Goal: Information Seeking & Learning: Learn about a topic

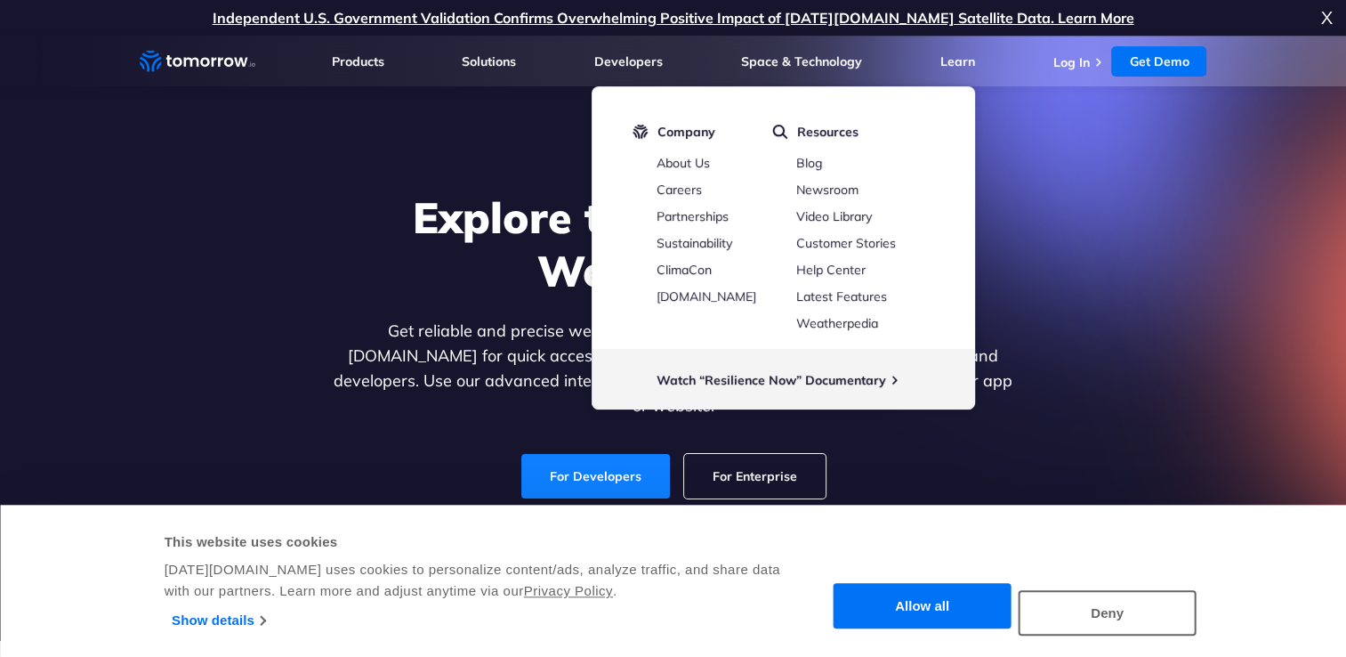
click at [586, 463] on link "For Developers" at bounding box center [595, 476] width 149 height 44
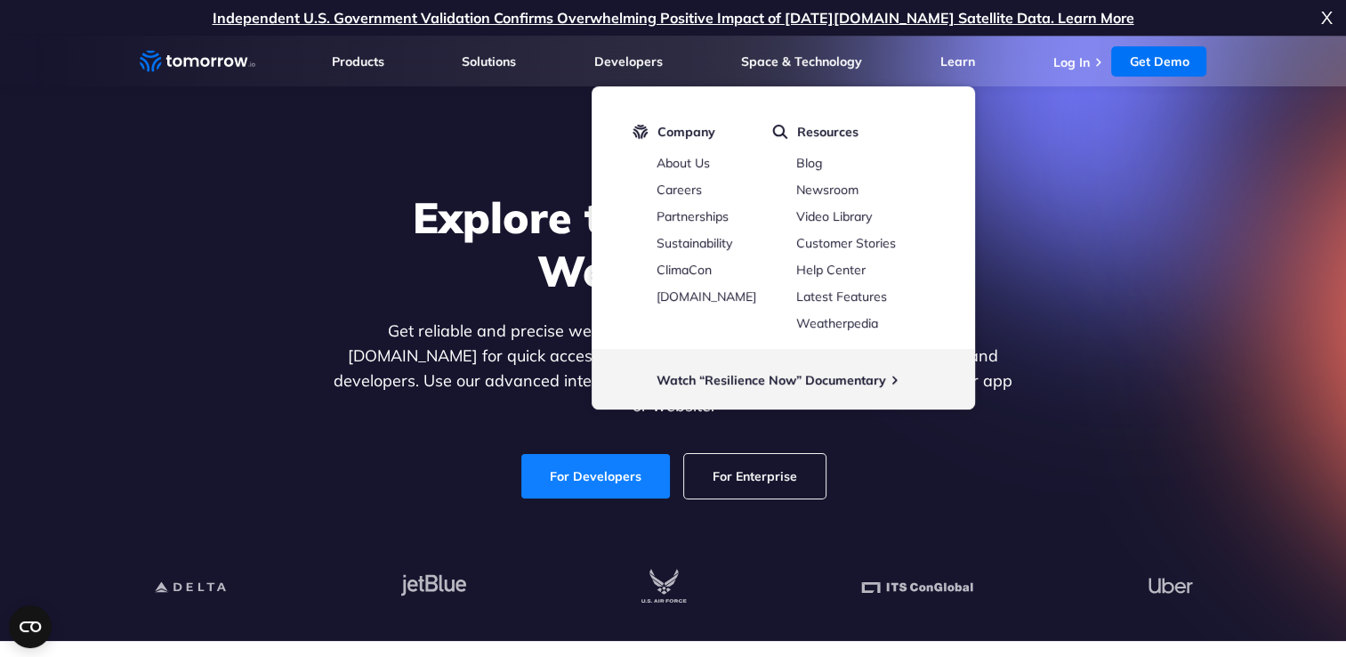
click at [606, 454] on link "For Developers" at bounding box center [595, 476] width 149 height 44
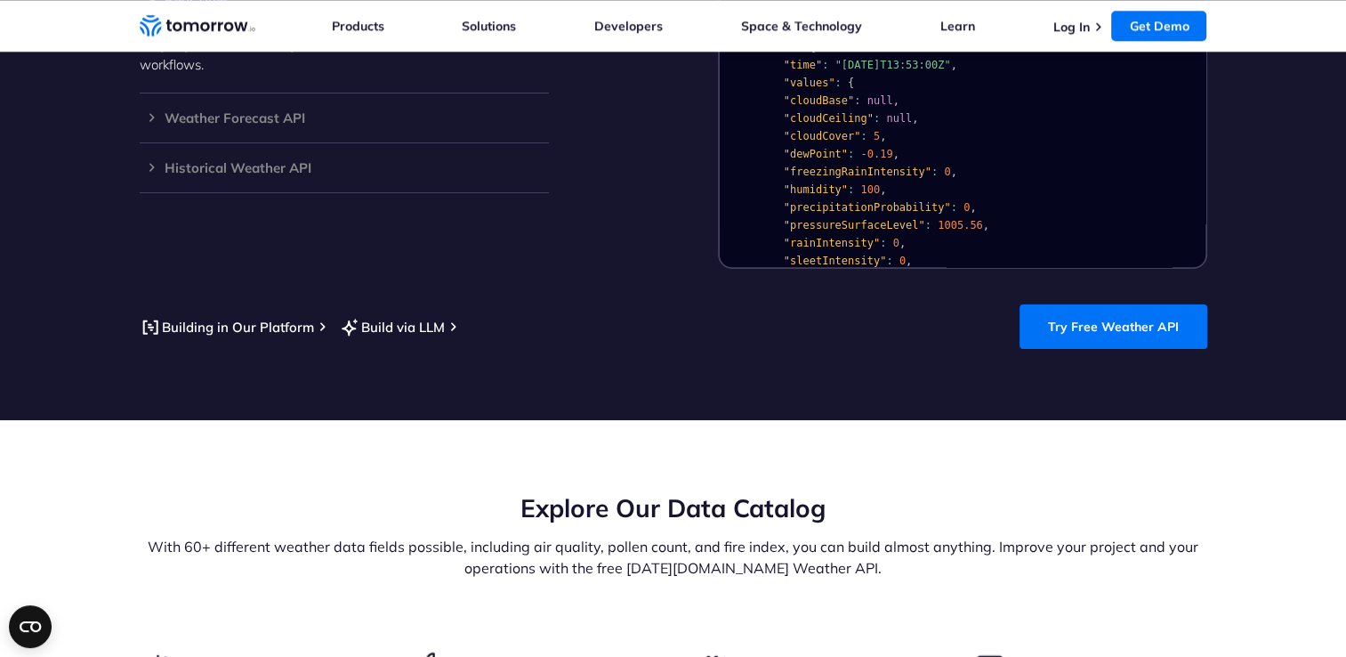
scroll to position [1869, 0]
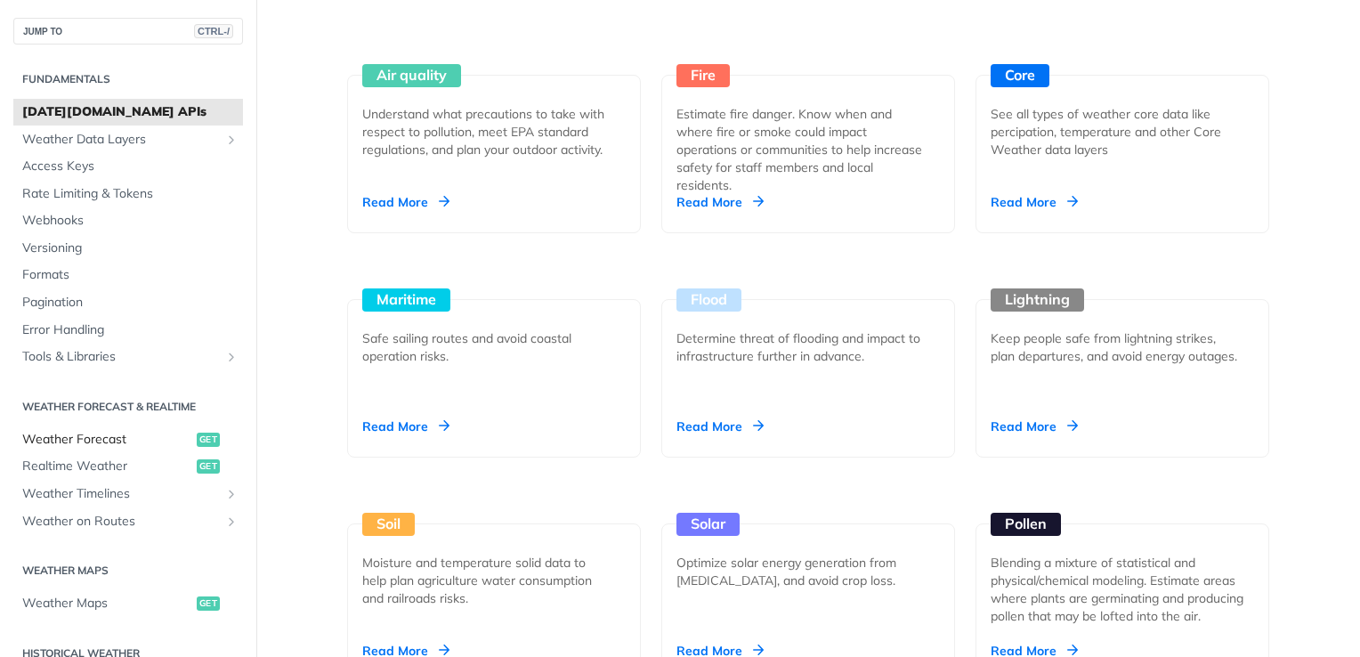
click at [110, 444] on span "Weather Forecast" at bounding box center [107, 440] width 170 height 18
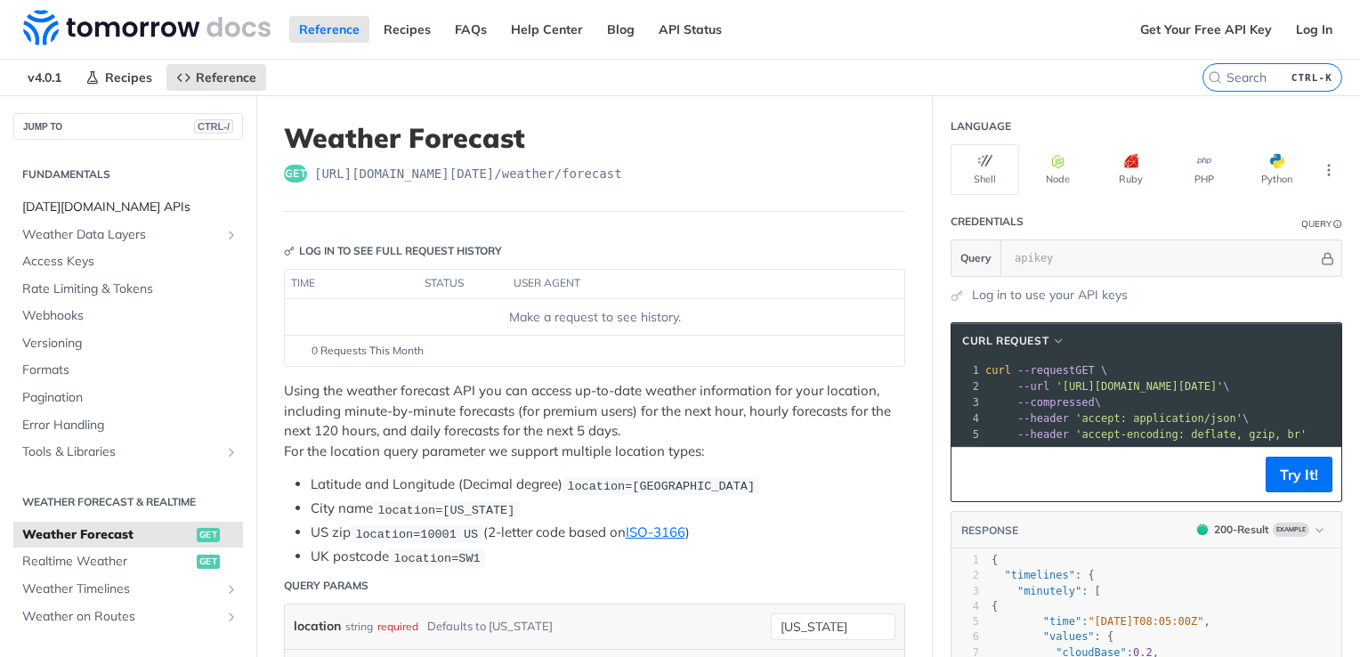
click at [81, 205] on span "Tomorrow.io APIs" at bounding box center [130, 207] width 216 height 18
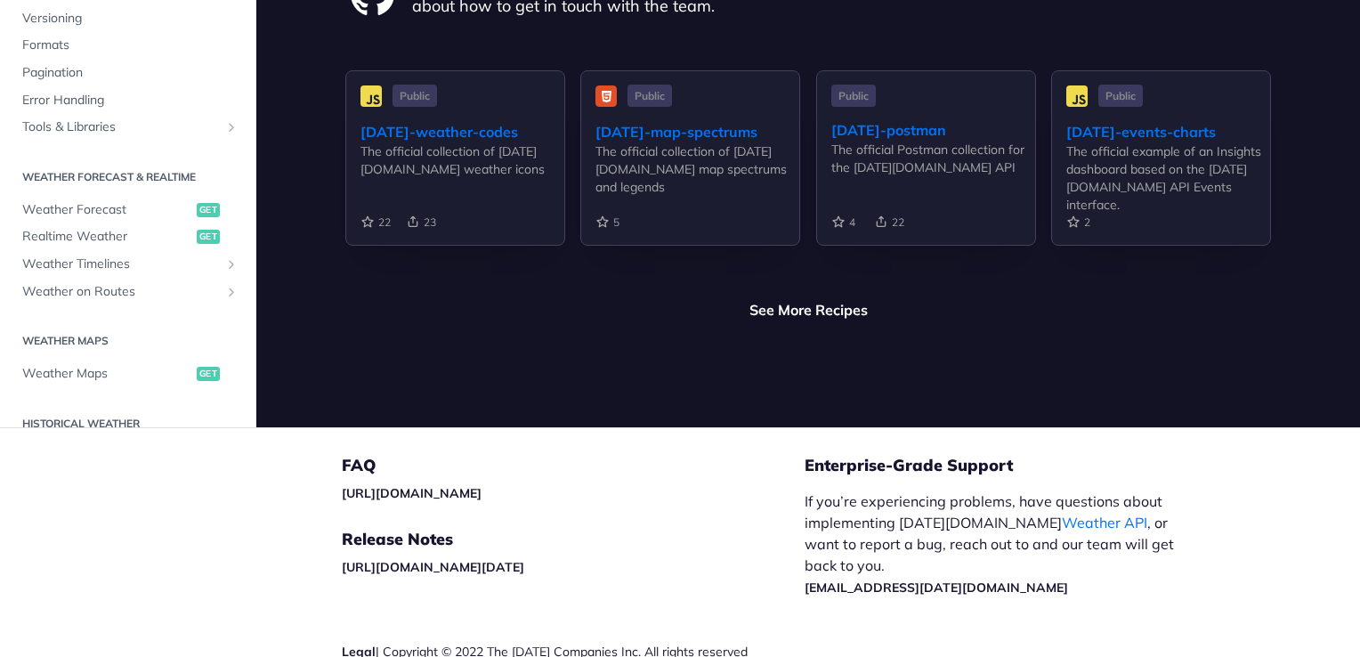
scroll to position [4370, 0]
